Goal: Task Accomplishment & Management: Manage account settings

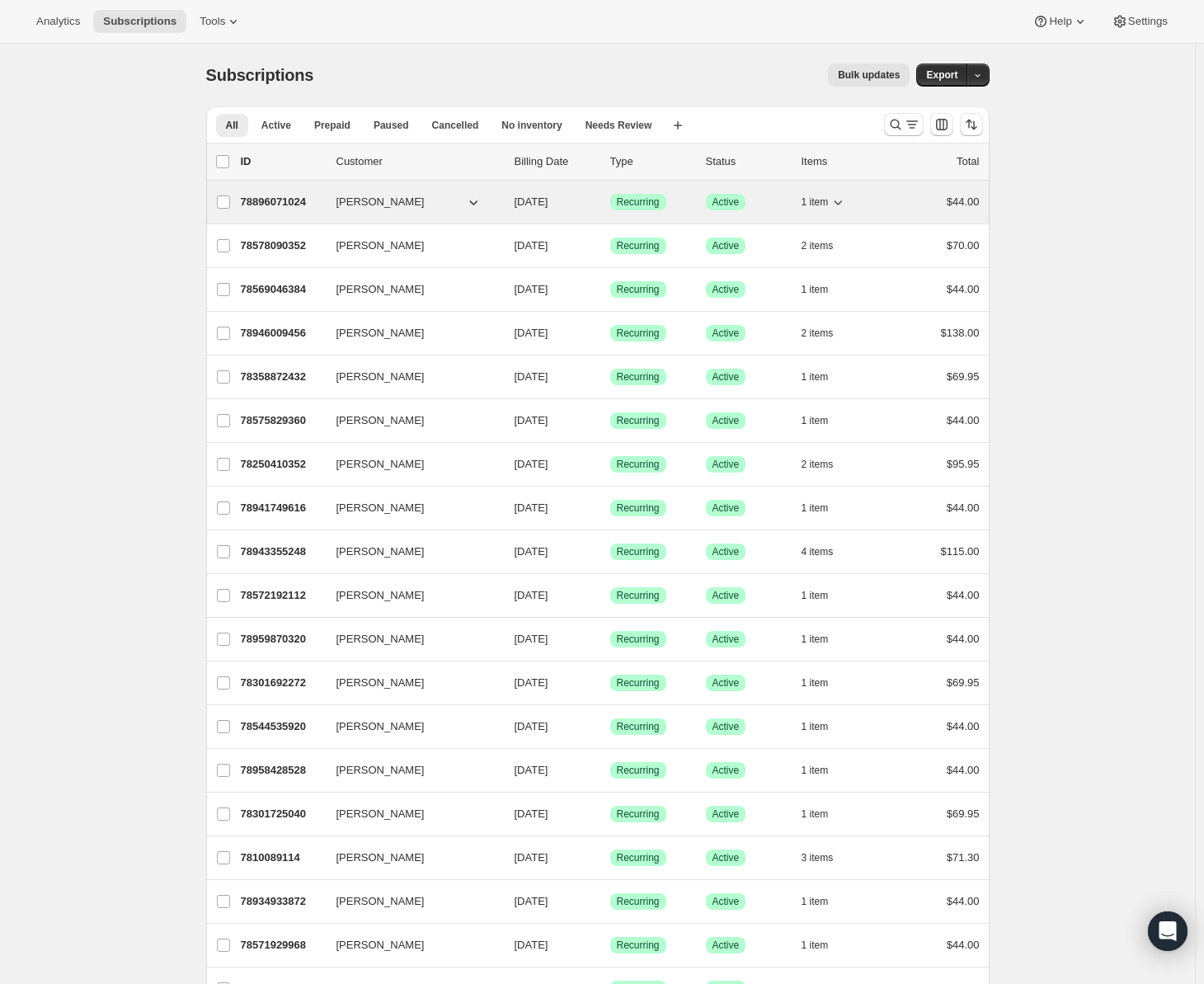
click at [292, 200] on p "78896071024" at bounding box center [281, 201] width 82 height 16
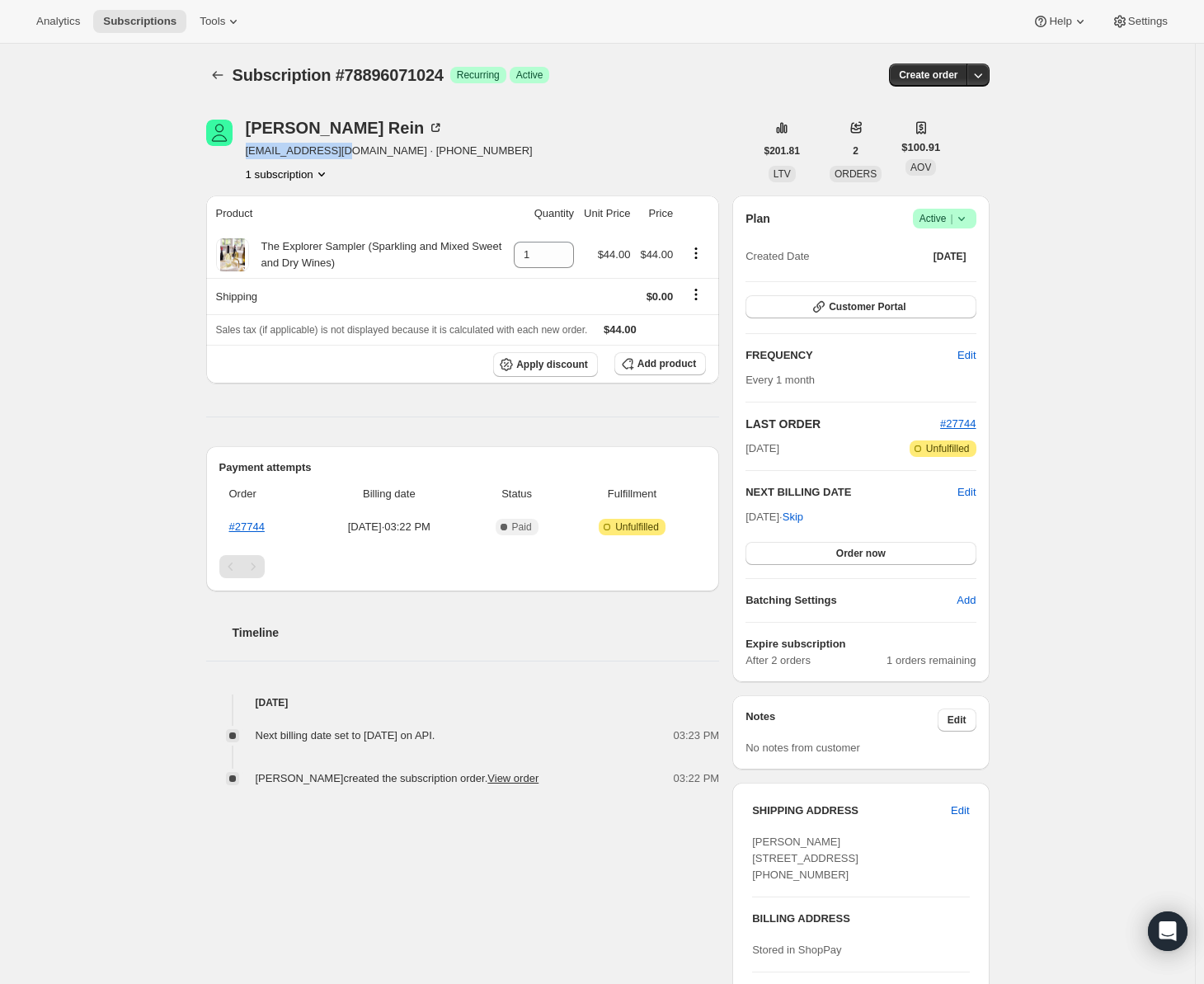
drag, startPoint x: 336, startPoint y: 156, endPoint x: 249, endPoint y: 155, distance: 87.0
click at [249, 155] on span "[EMAIL_ADDRESS][DOMAIN_NAME] · [PHONE_NUMBER]" at bounding box center [389, 151] width 287 height 16
copy span "[EMAIL_ADDRESS][DOMAIN_NAME]"
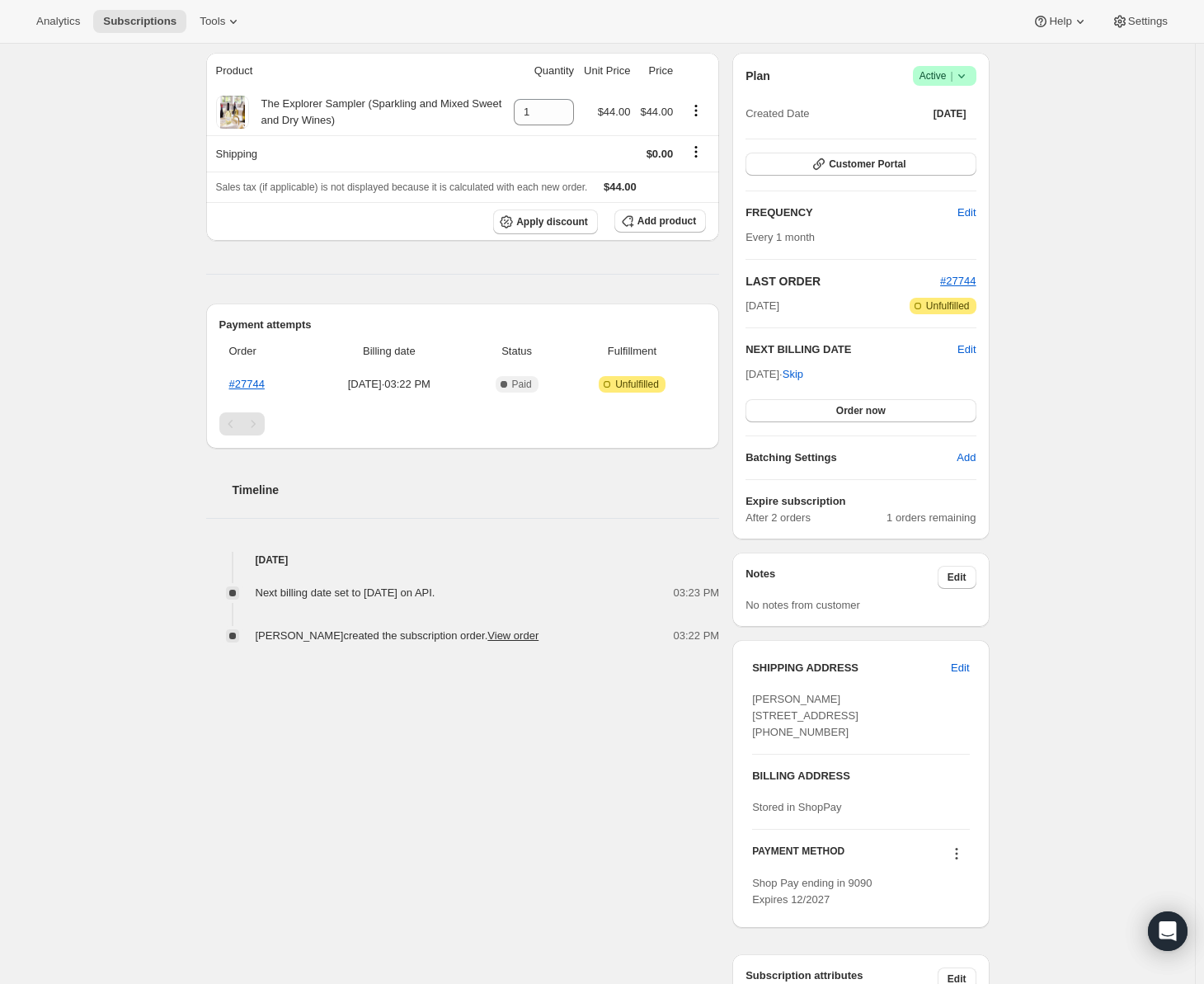
scroll to position [82, 0]
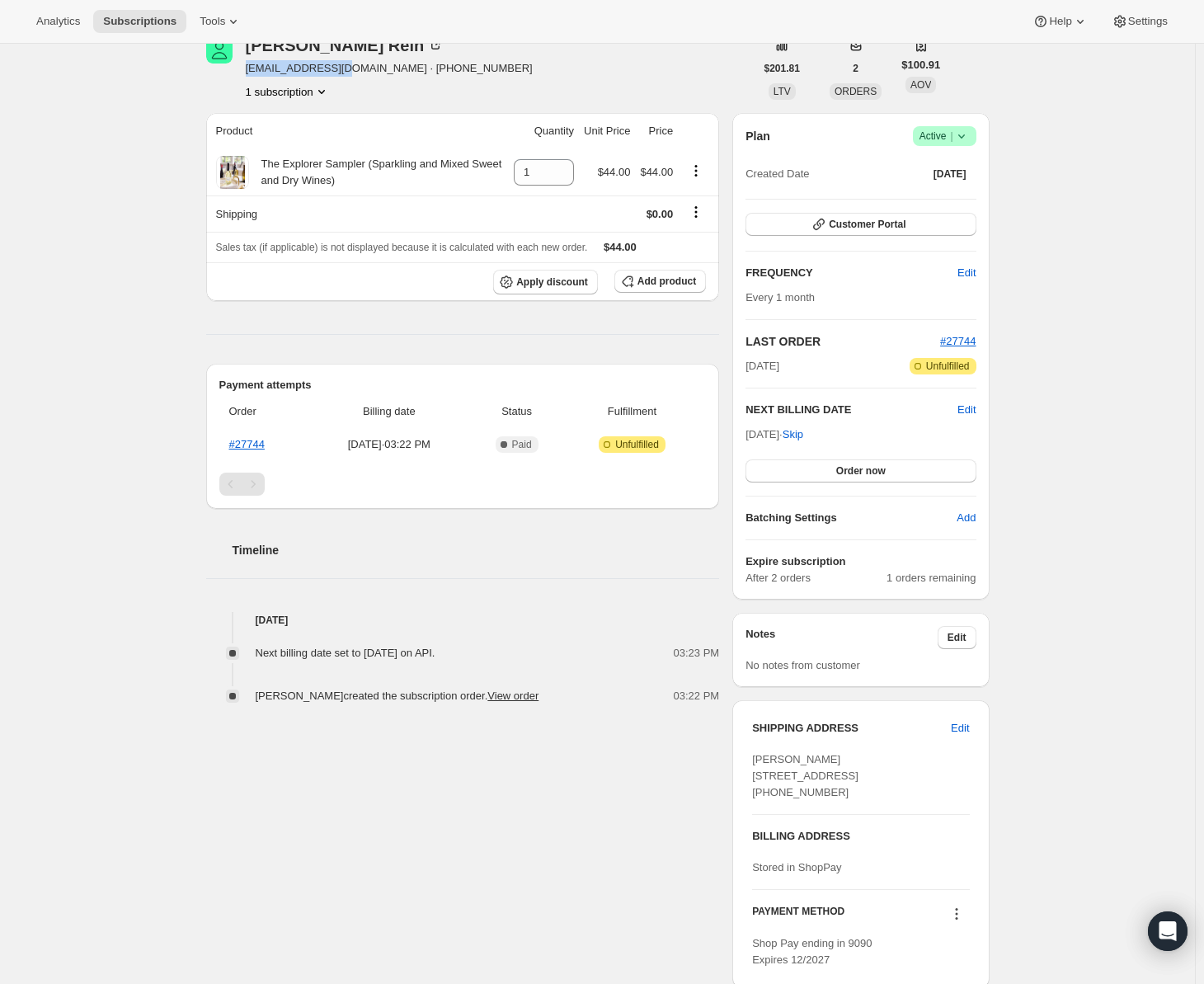
copy span "[EMAIL_ADDRESS][DOMAIN_NAME]"
click at [138, 28] on button "Subscriptions" at bounding box center [140, 21] width 93 height 23
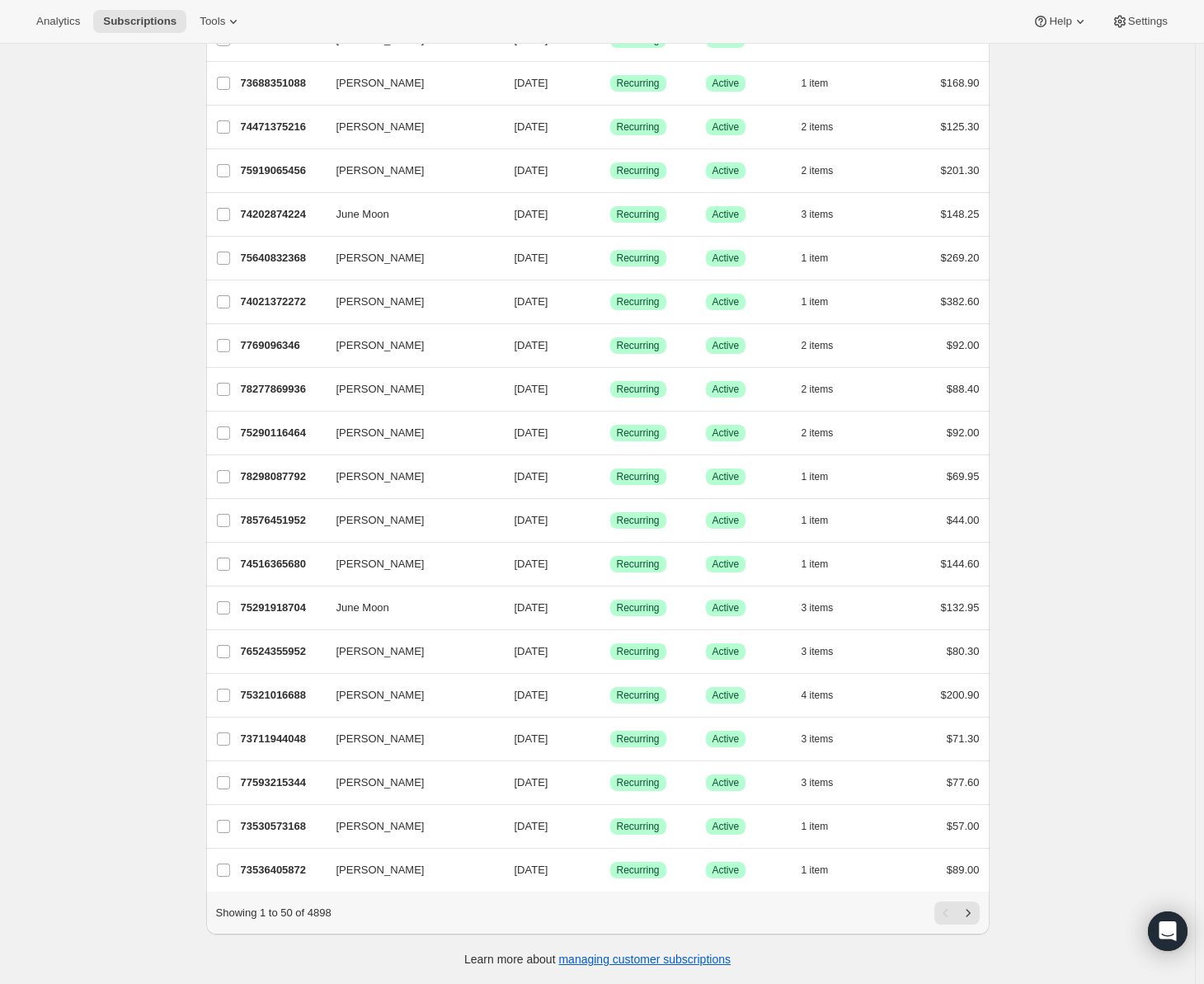
scroll to position [1487, 0]
click at [977, 914] on icon "Next" at bounding box center [967, 912] width 16 height 16
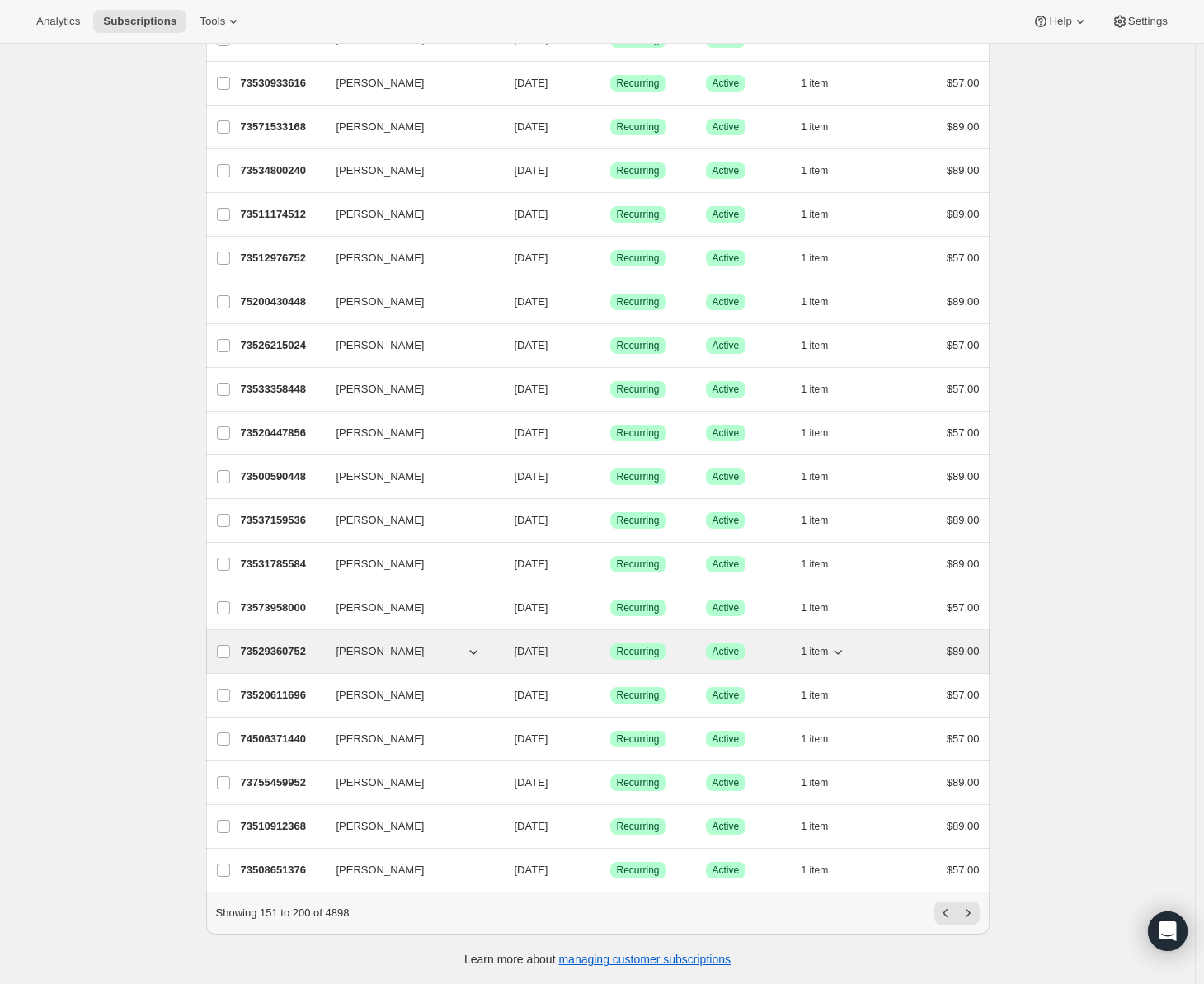
click at [274, 643] on p "73529360752" at bounding box center [281, 651] width 82 height 16
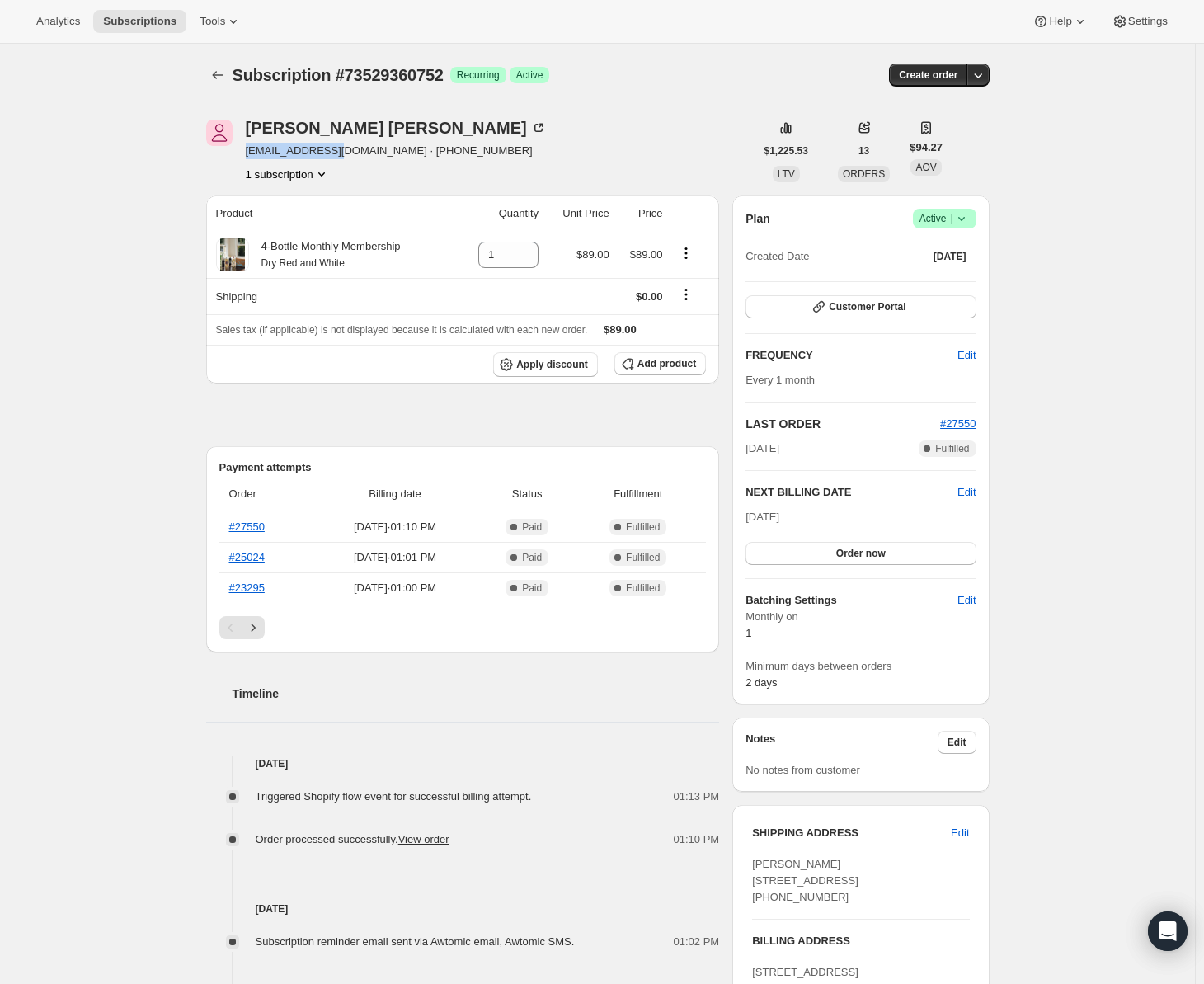
drag, startPoint x: 337, startPoint y: 149, endPoint x: 246, endPoint y: 157, distance: 91.4
click at [246, 157] on div "[PERSON_NAME] [EMAIL_ADDRESS][DOMAIN_NAME] · [PHONE_NUMBER] 1 subscription" at bounding box center [480, 151] width 549 height 63
copy span "[EMAIL_ADDRESS][DOMAIN_NAME]"
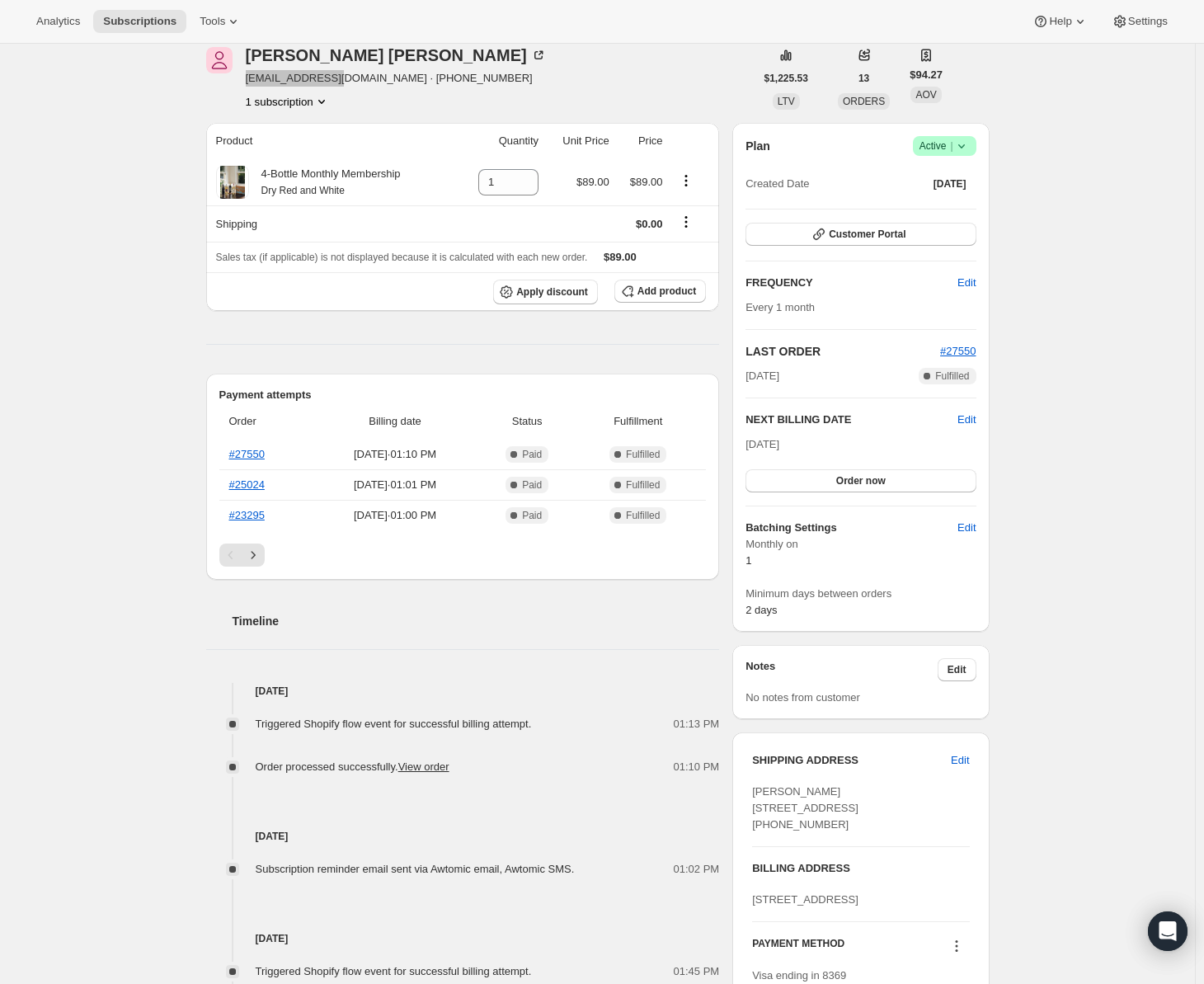
scroll to position [82, 0]
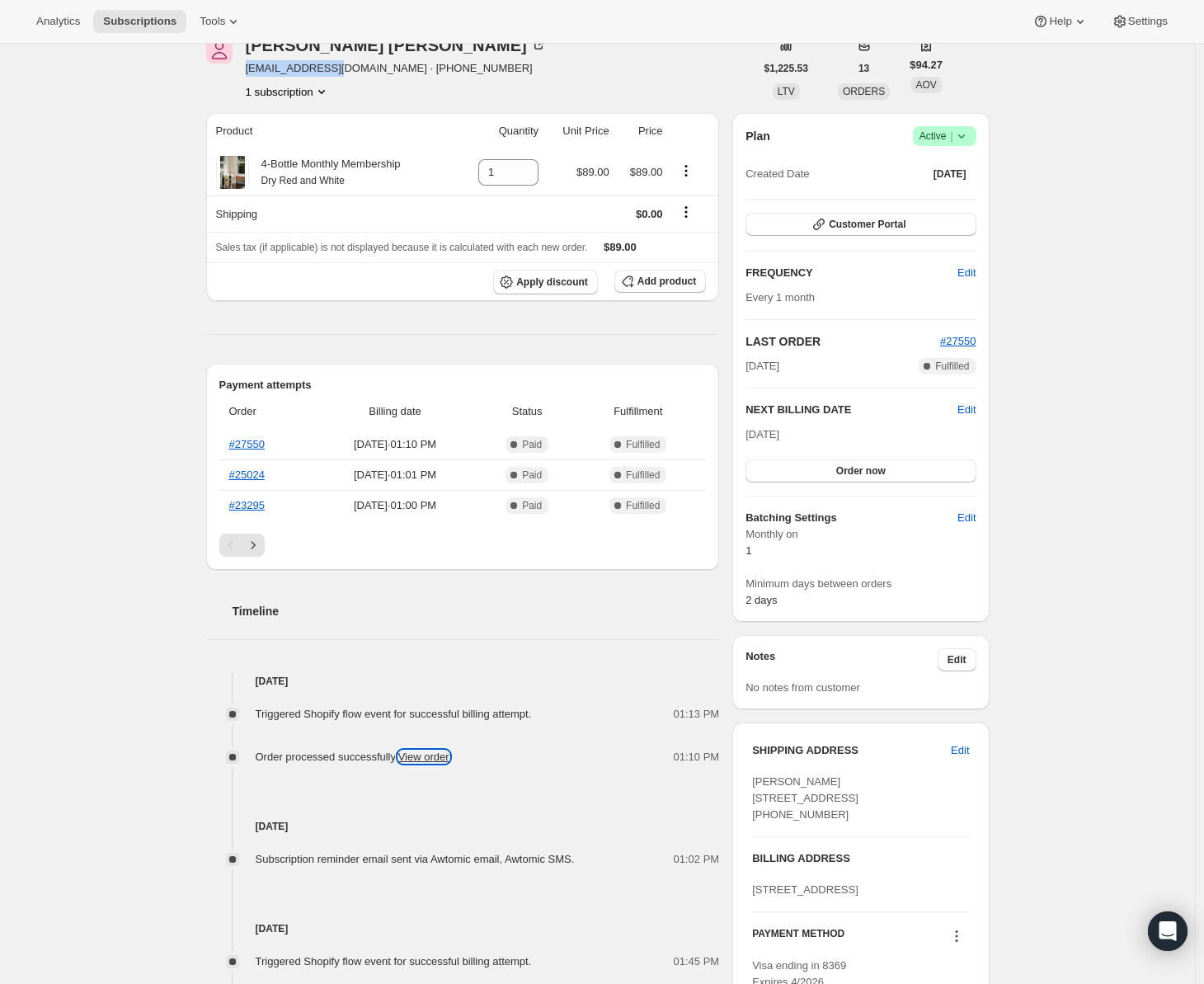
click at [426, 756] on link "View order" at bounding box center [425, 757] width 52 height 12
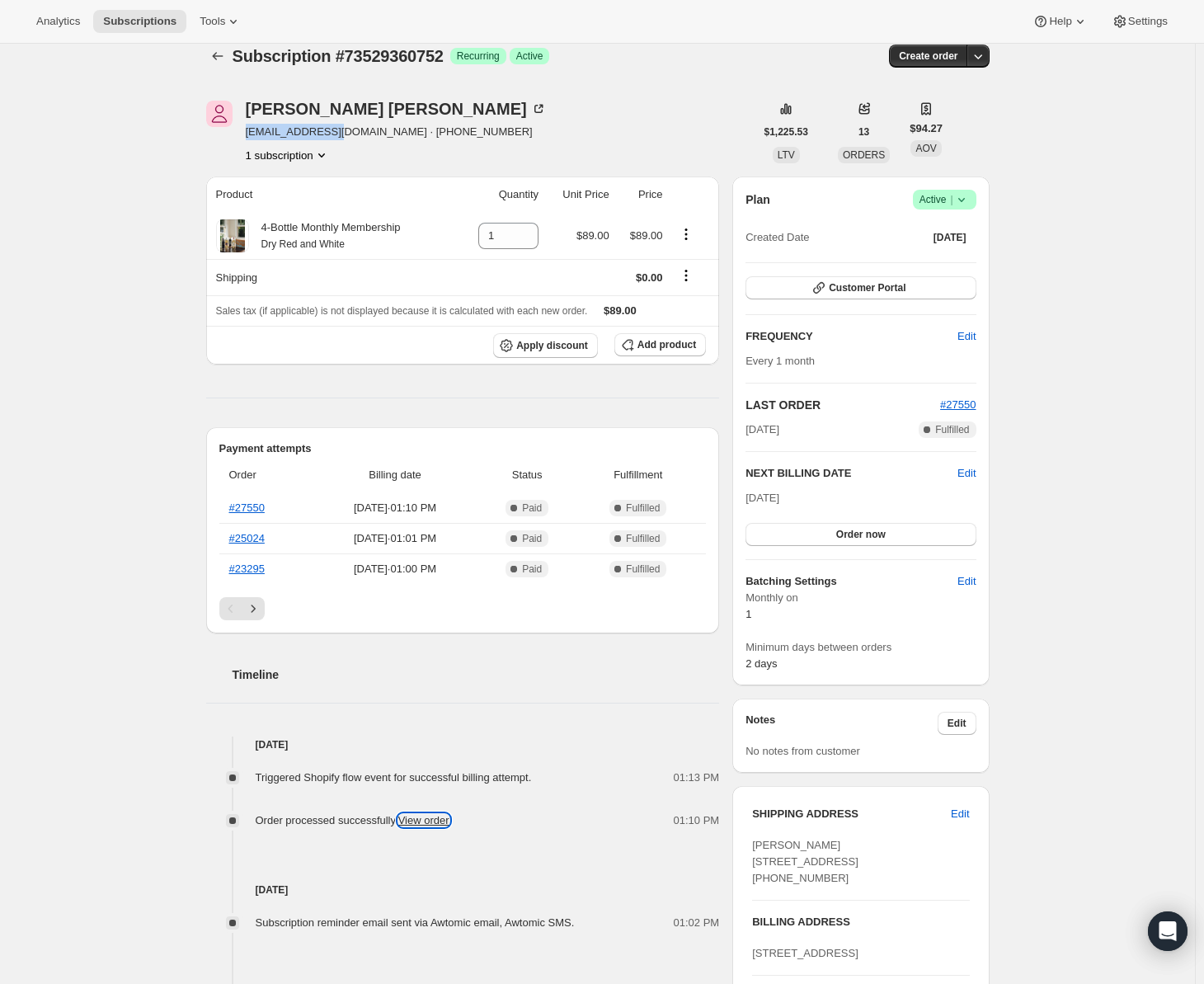
scroll to position [0, 0]
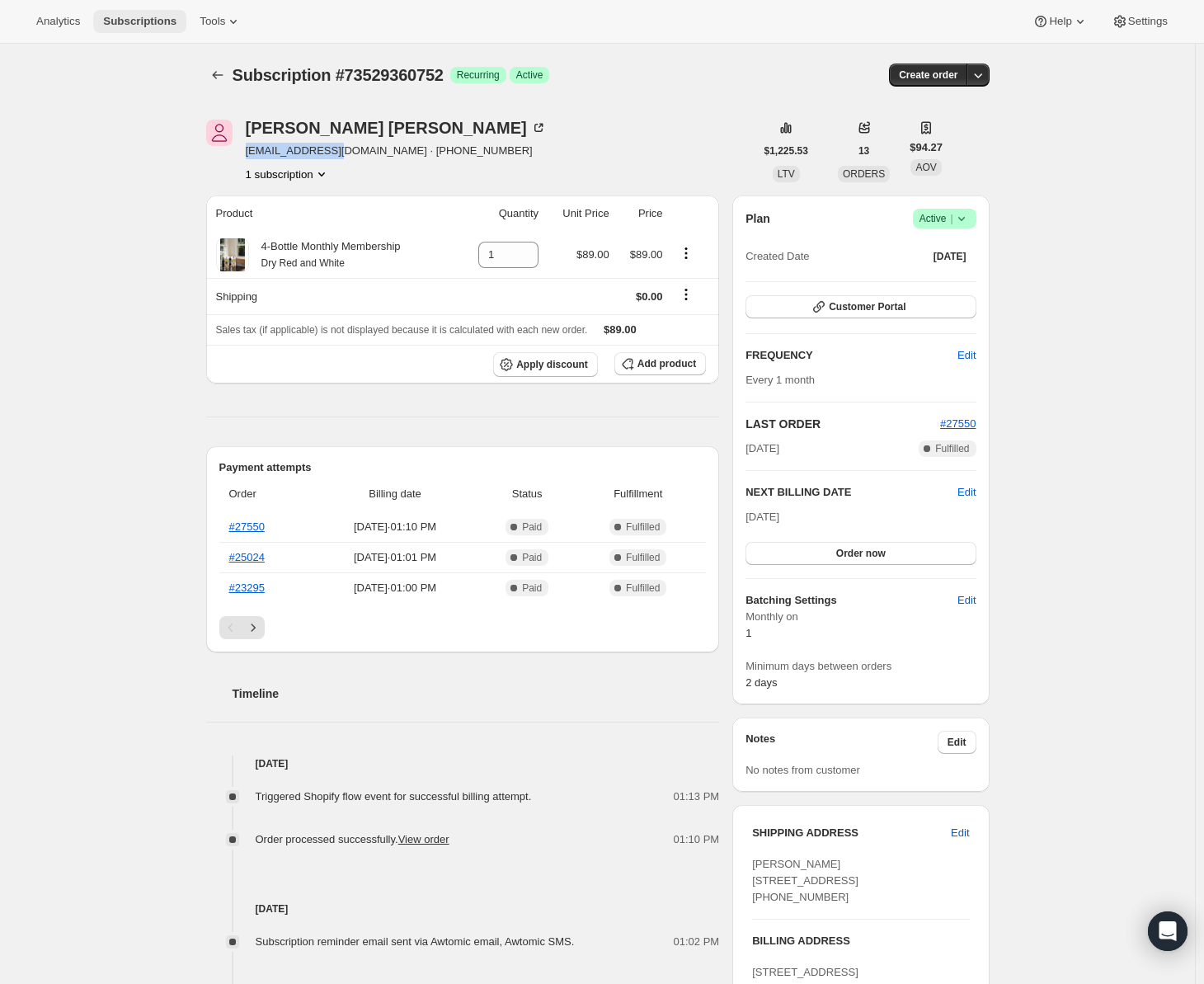
click at [121, 17] on span "Subscriptions" at bounding box center [139, 22] width 73 height 13
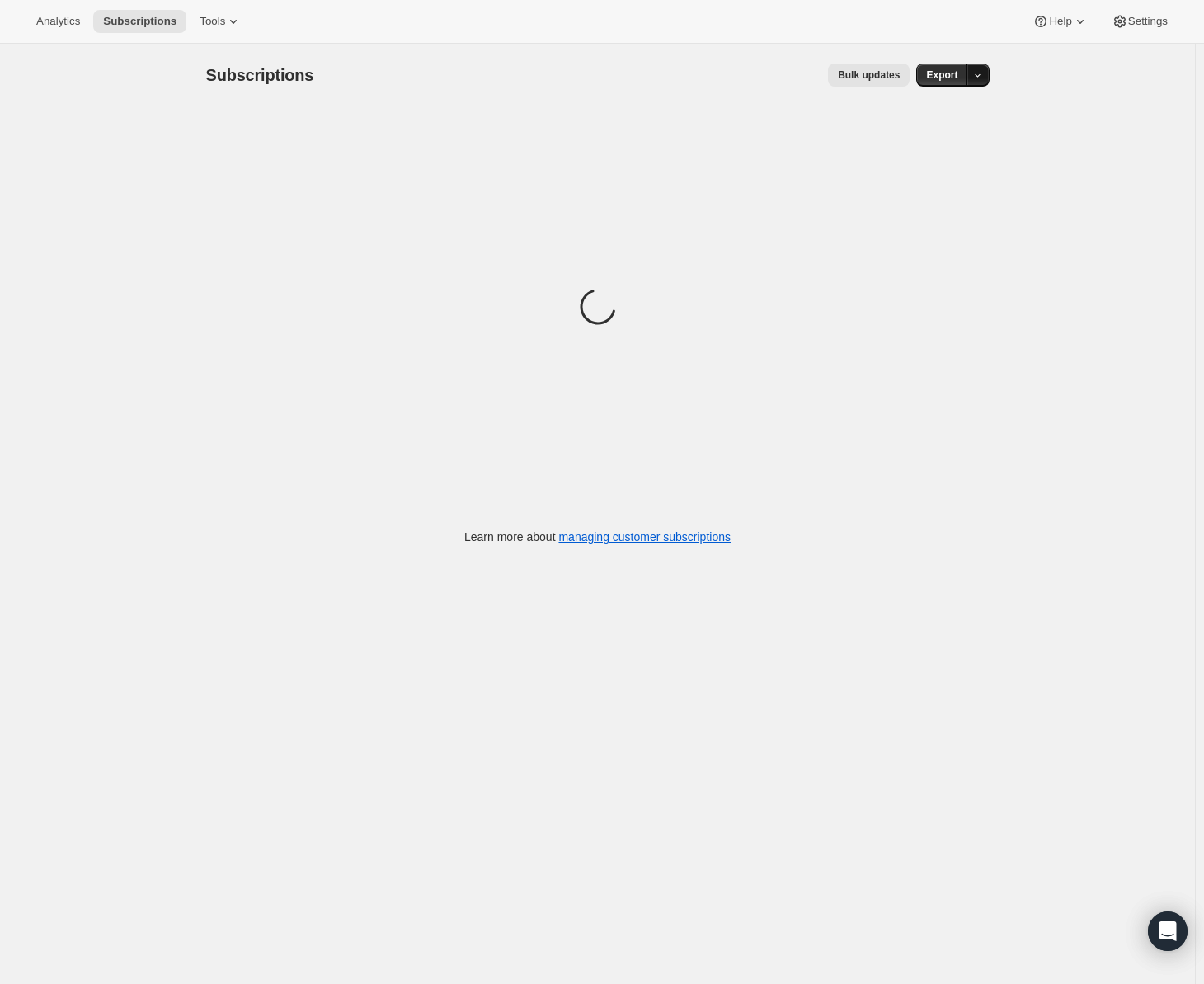
click at [977, 79] on icon "button" at bounding box center [977, 74] width 10 height 10
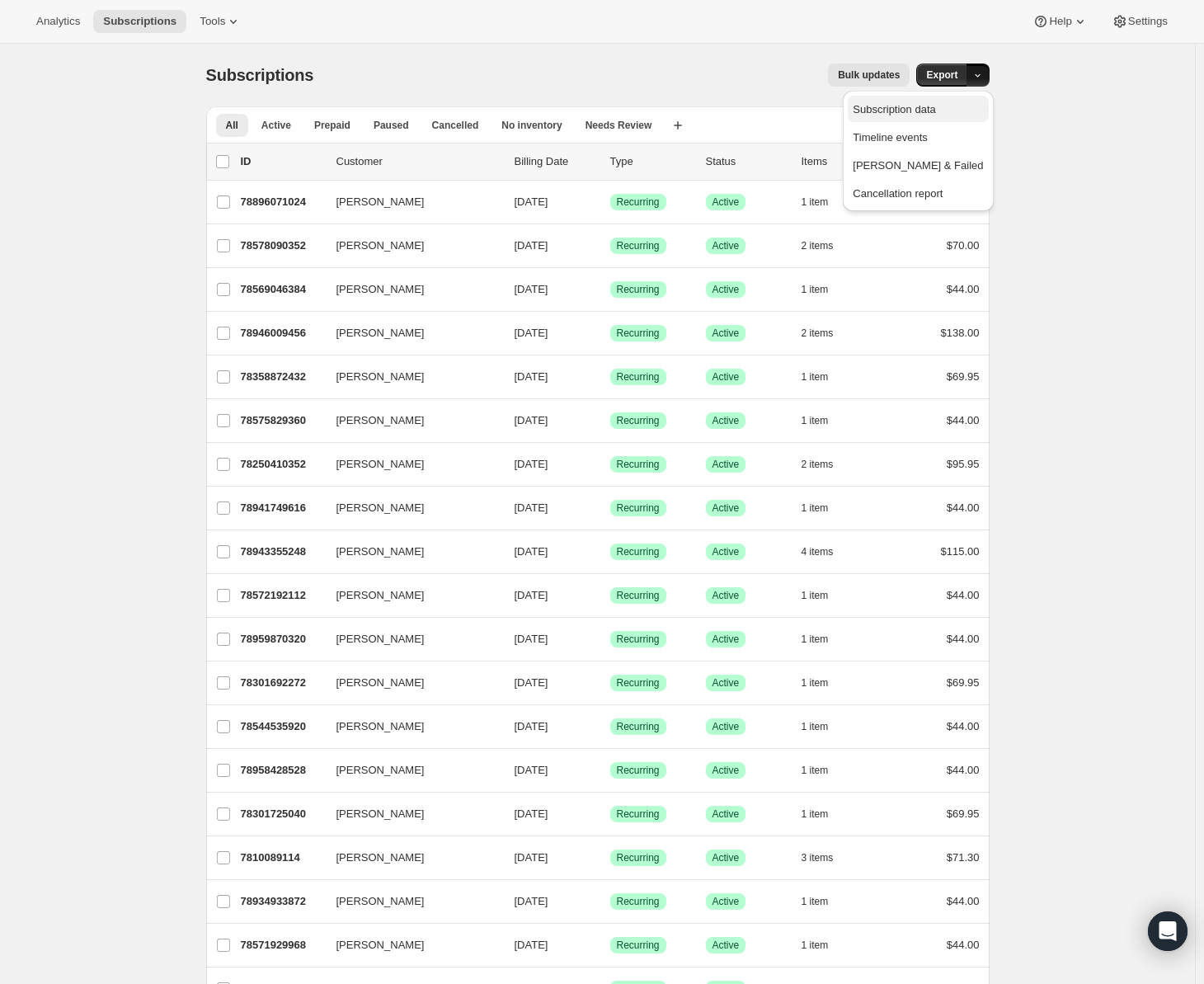
click at [935, 109] on span "Subscription data" at bounding box center [894, 109] width 82 height 12
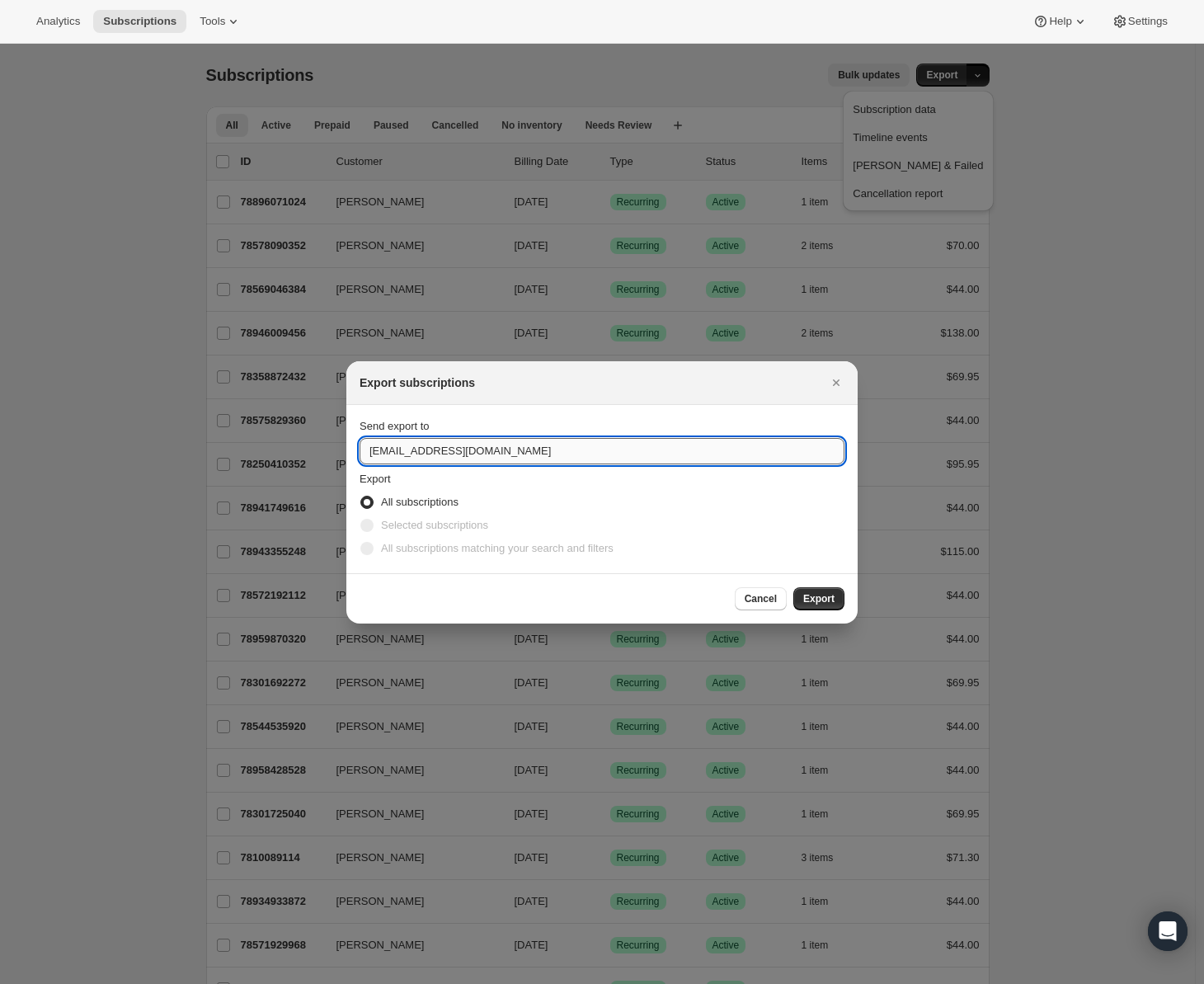
click at [536, 454] on input "[EMAIL_ADDRESS][DOMAIN_NAME]" at bounding box center [602, 451] width 485 height 27
type input "h"
type input "[EMAIL_ADDRESS][DOMAIN_NAME]"
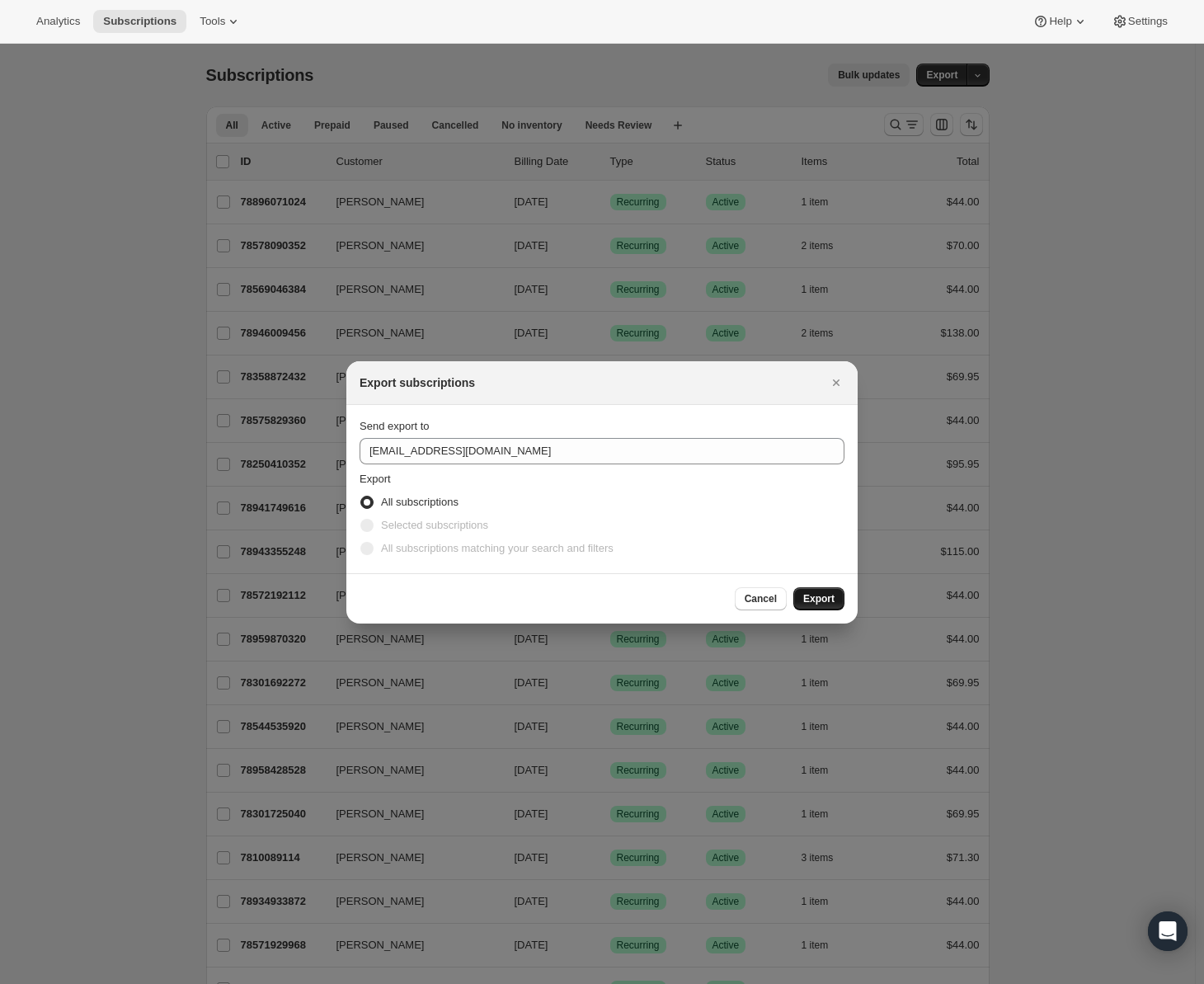
click at [815, 597] on span "Export" at bounding box center [819, 599] width 31 height 13
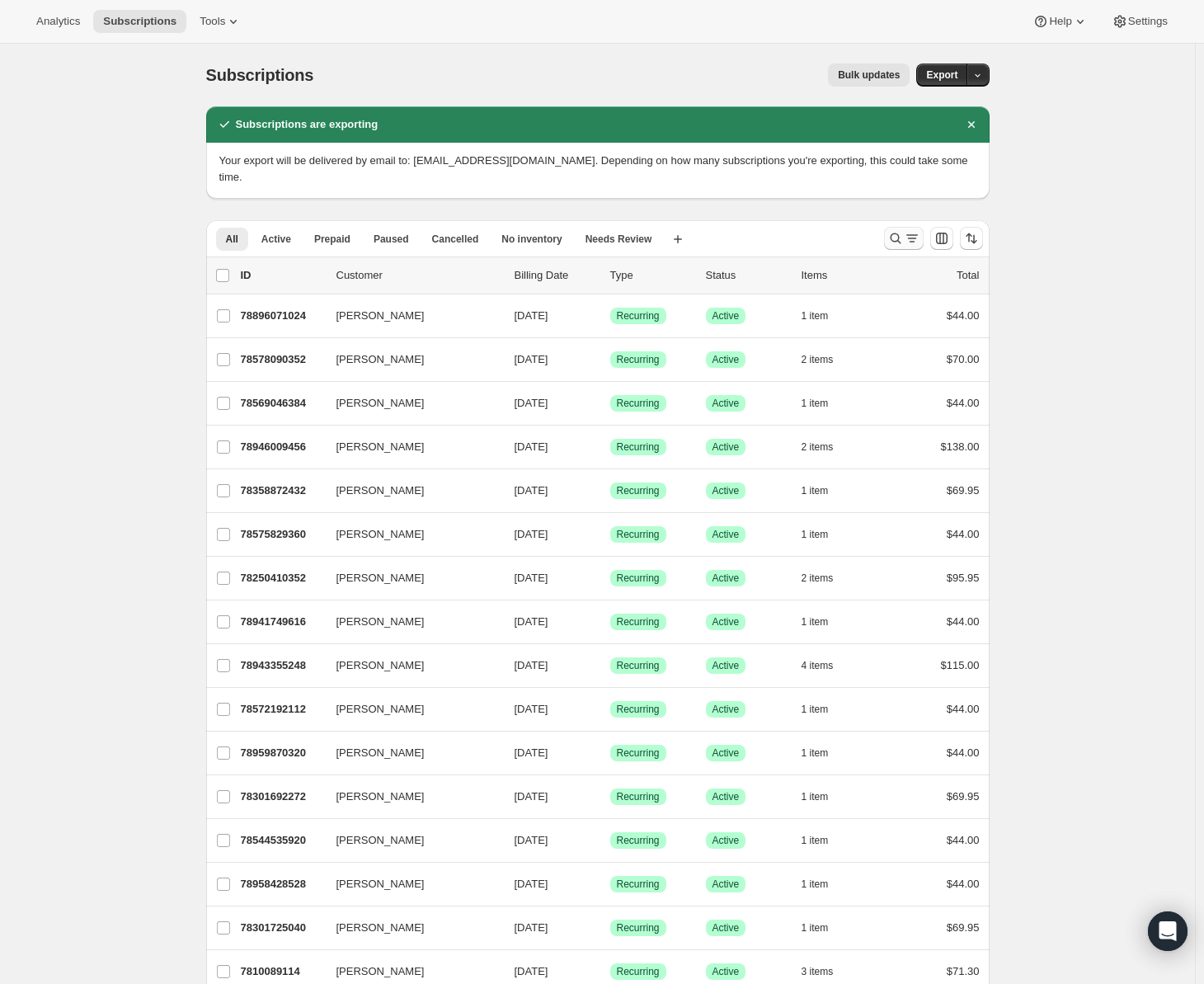
click at [902, 230] on icon "Search and filter results" at bounding box center [895, 238] width 16 height 16
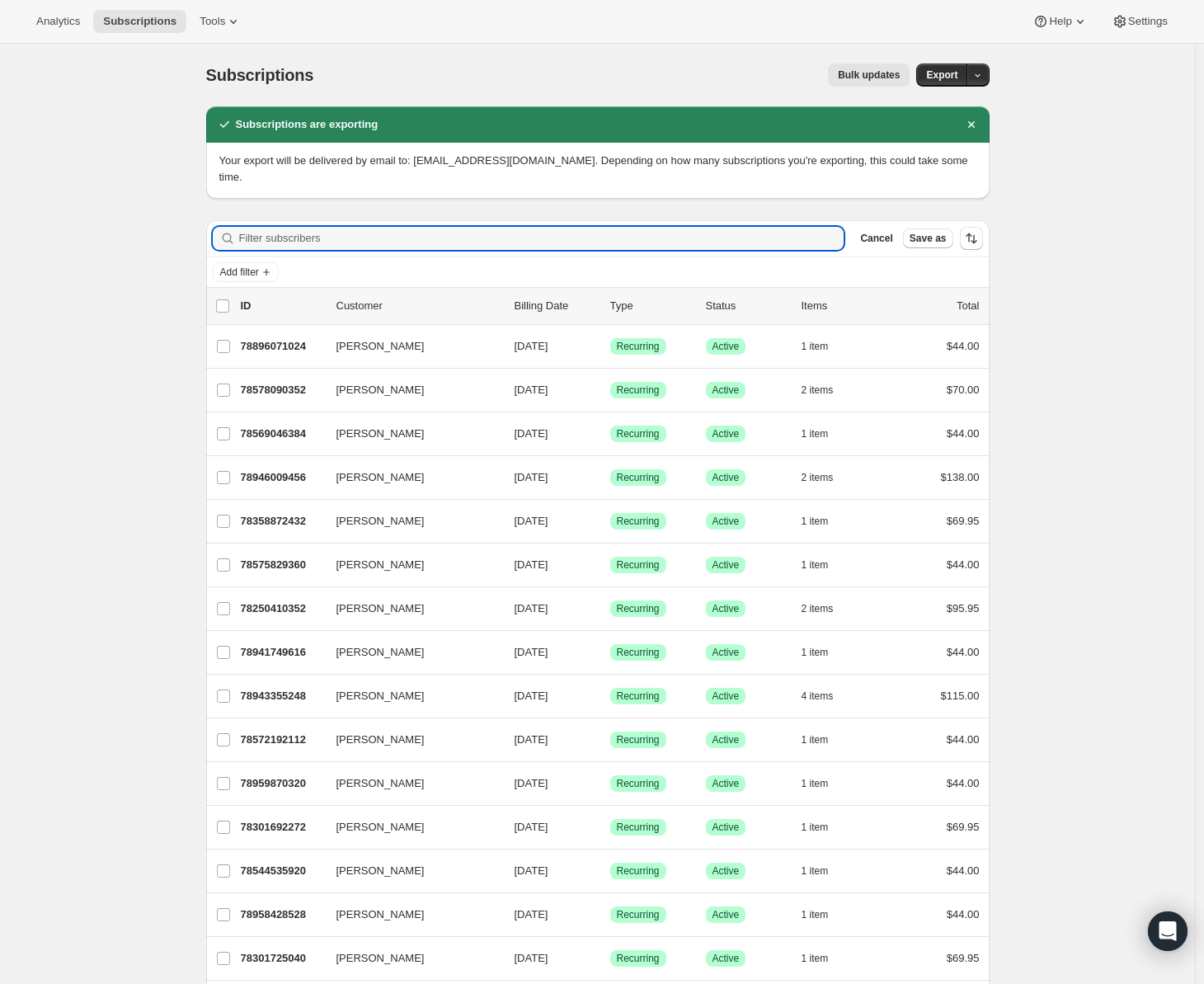
paste input "[EMAIL_ADDRESS][DOMAIN_NAME]"
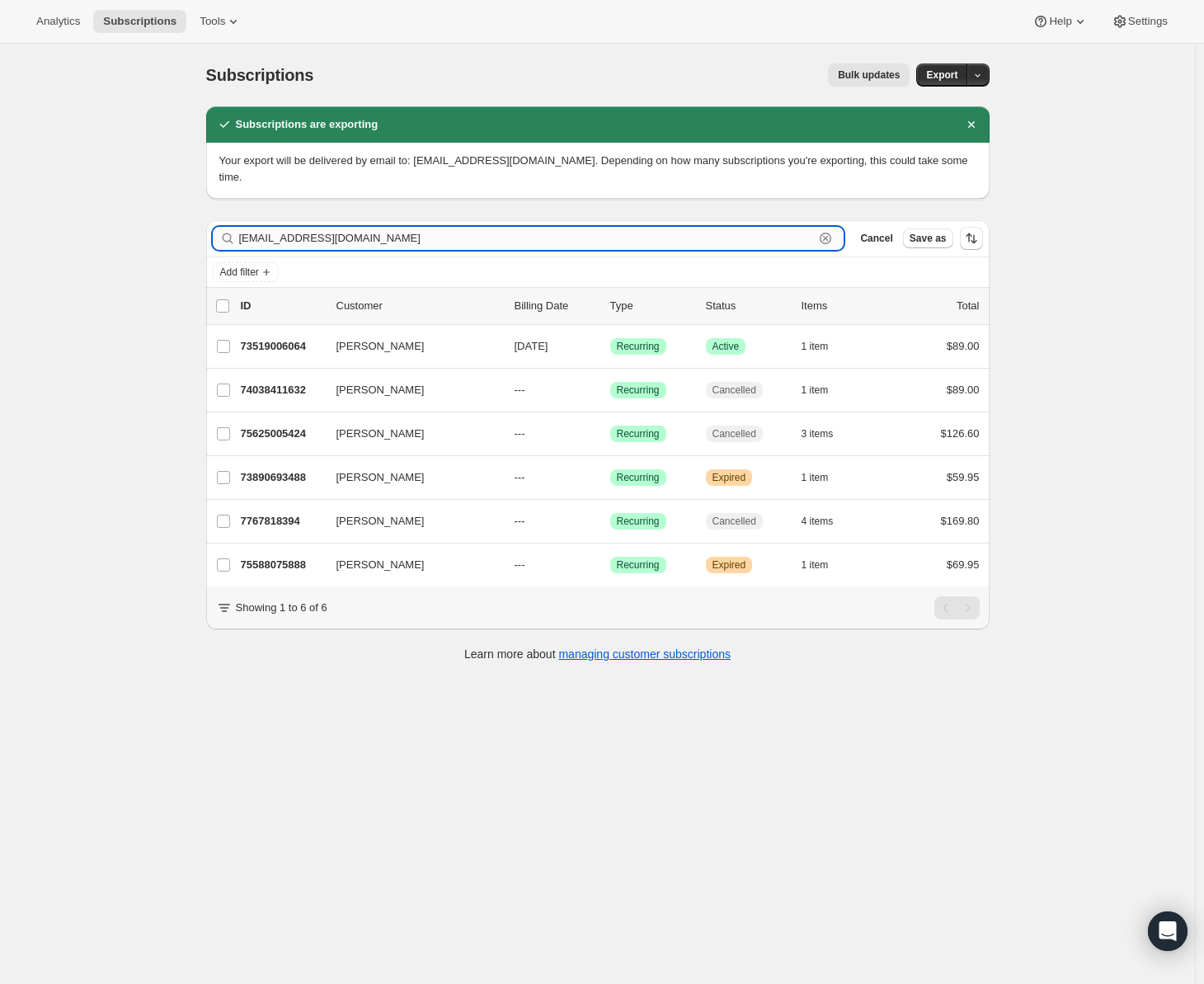
click at [403, 227] on input "[EMAIL_ADDRESS][DOMAIN_NAME]" at bounding box center [527, 239] width 575 height 23
paste input "[EMAIL_ADDRESS]"
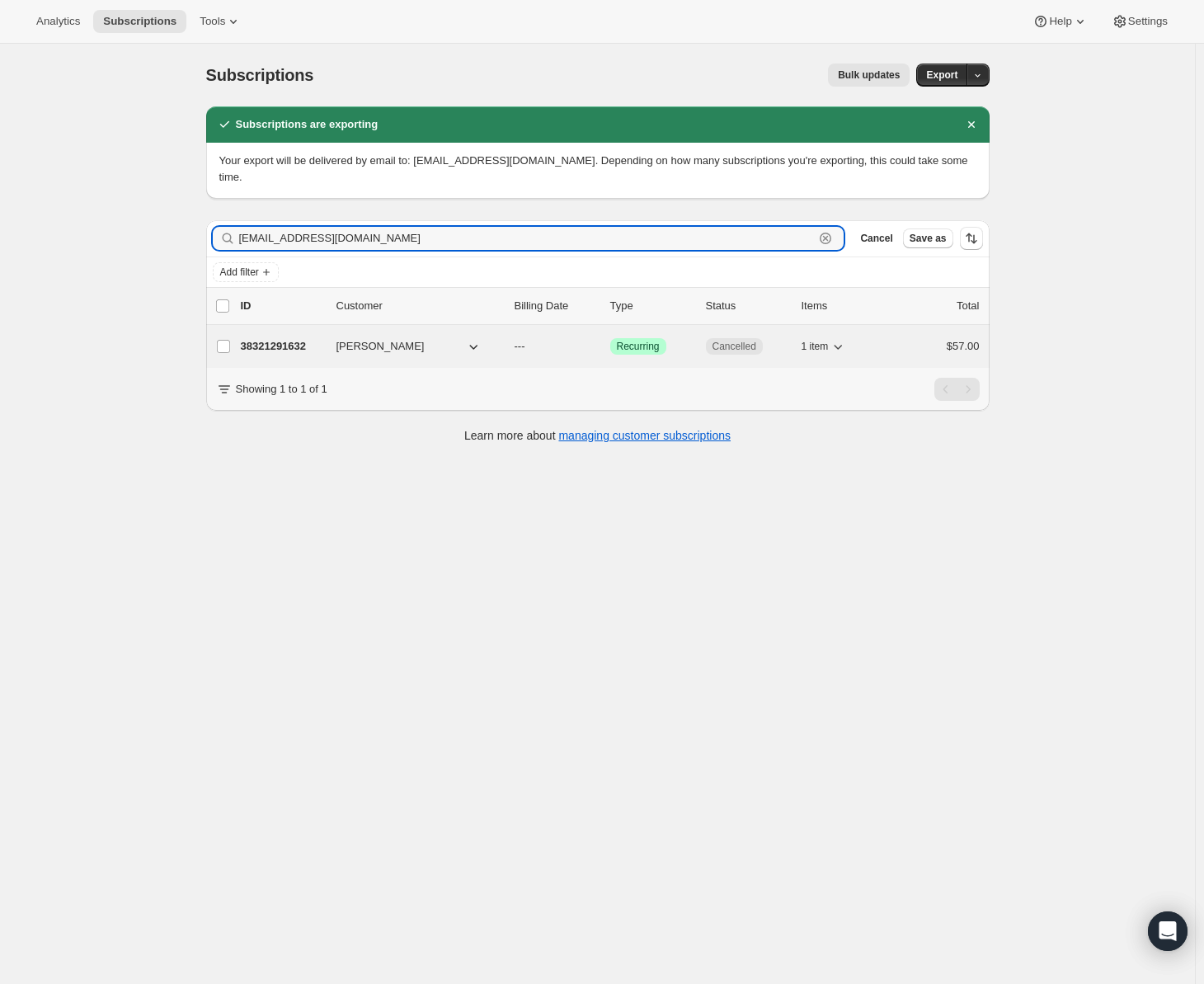
type input "[EMAIL_ADDRESS][DOMAIN_NAME]"
click at [320, 338] on p "38321291632" at bounding box center [281, 345] width 82 height 16
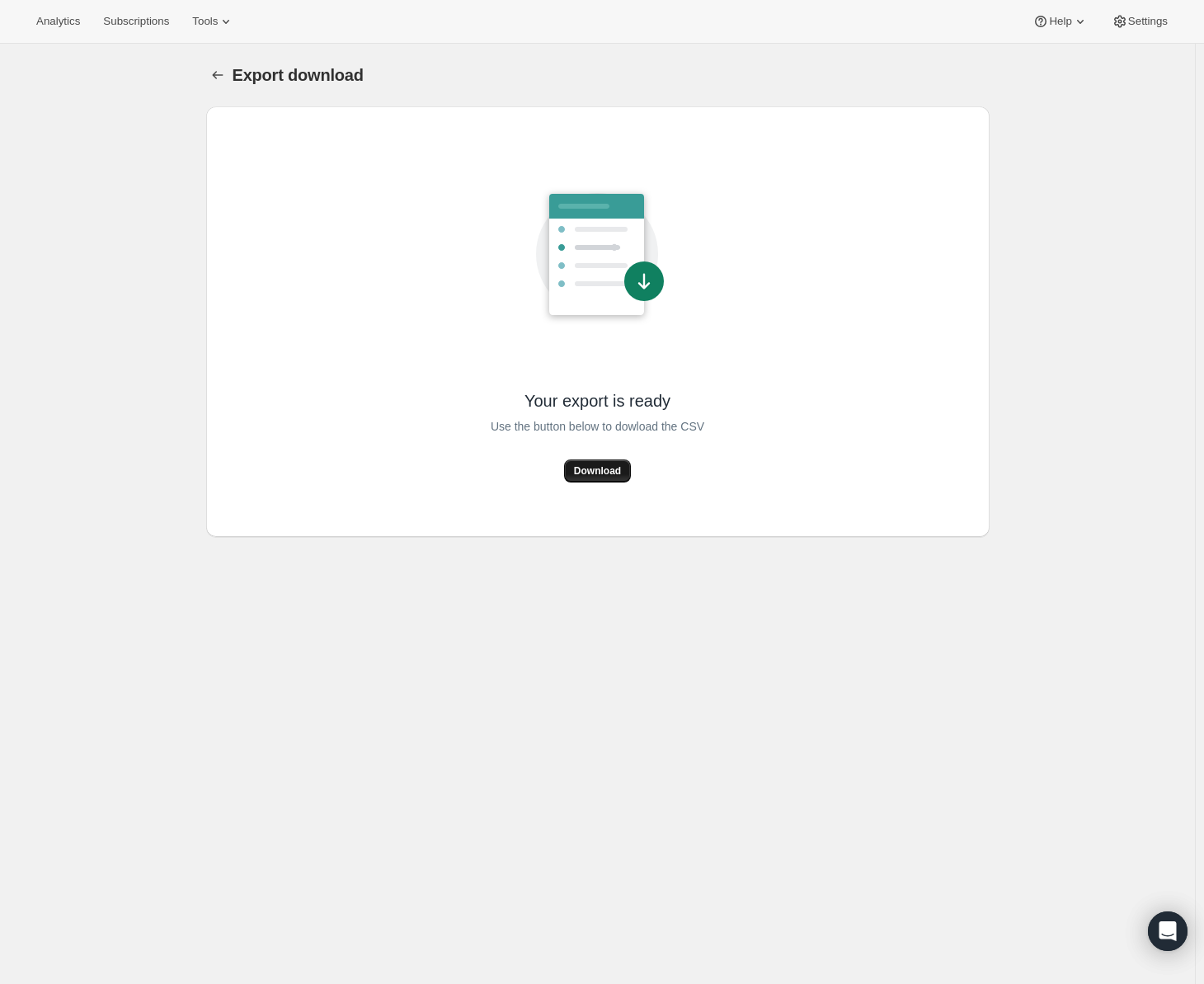
click at [593, 469] on span "Download" at bounding box center [597, 471] width 47 height 13
